Goal: Check status: Check status

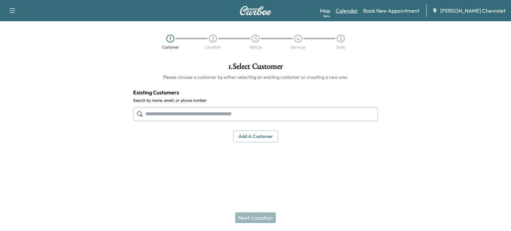
click at [358, 9] on link "Calendar" at bounding box center [347, 11] width 22 height 8
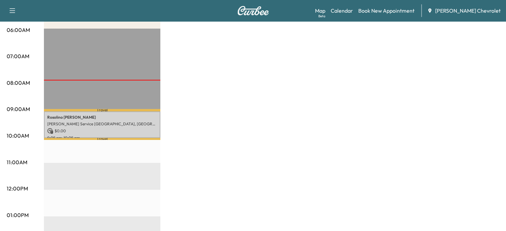
scroll to position [128, 0]
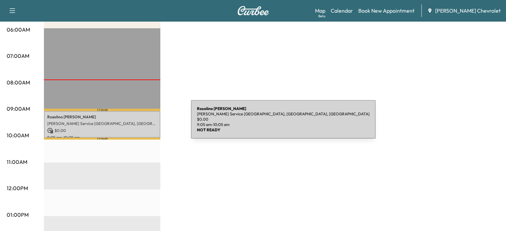
click at [141, 123] on p "[PERSON_NAME] Service [GEOGRAPHIC_DATA], [GEOGRAPHIC_DATA], [GEOGRAPHIC_DATA]" at bounding box center [102, 123] width 110 height 5
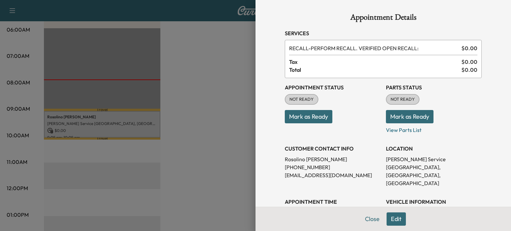
click at [307, 122] on button "Mark as Ready" at bounding box center [309, 116] width 48 height 13
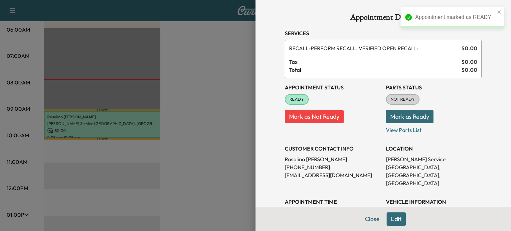
click at [412, 116] on button "Mark as Ready" at bounding box center [410, 116] width 48 height 13
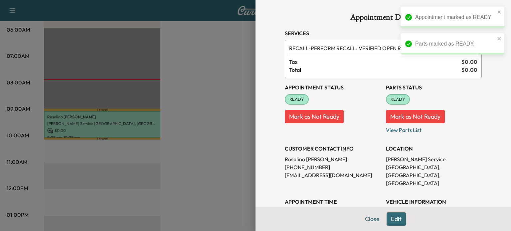
click at [166, 66] on div at bounding box center [255, 115] width 511 height 231
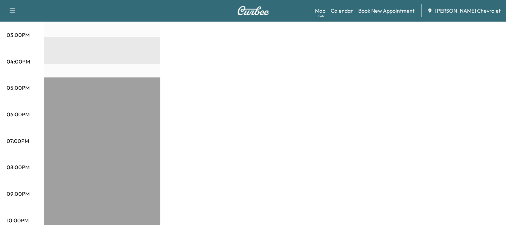
scroll to position [360, 0]
